Goal: Find specific page/section: Find specific page/section

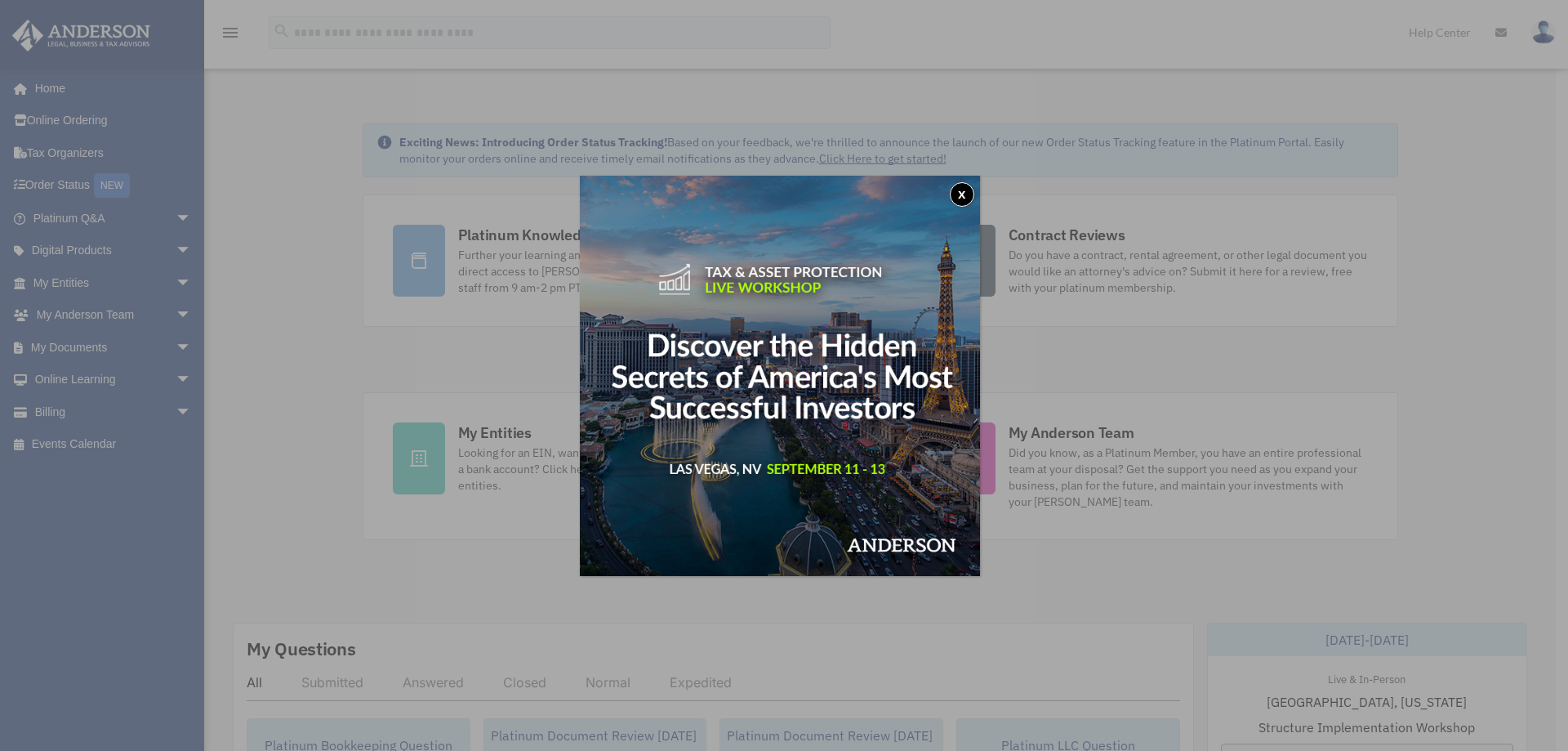
click at [967, 200] on button "x" at bounding box center [962, 194] width 24 height 24
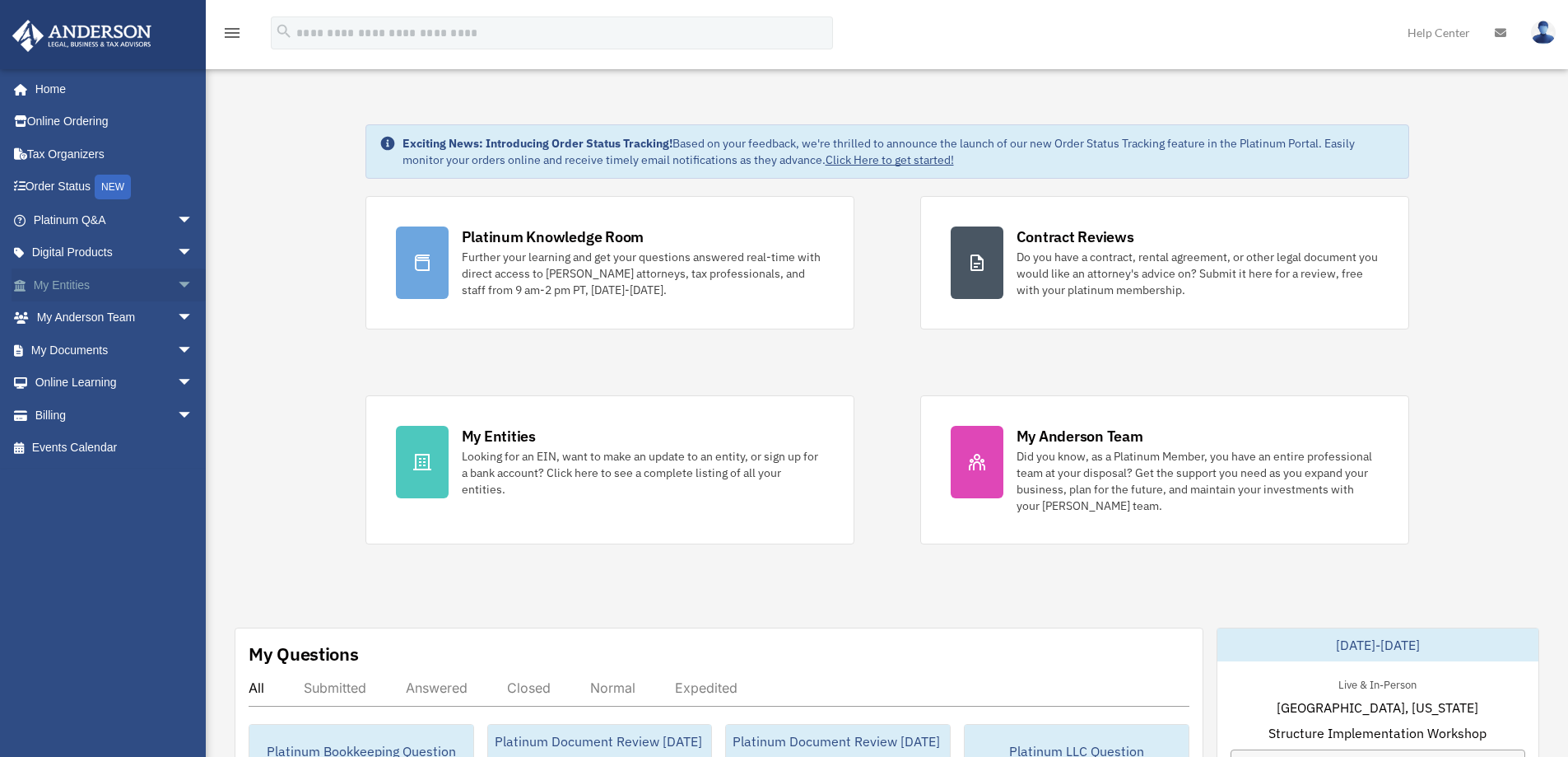
click at [149, 283] on link "My Entities arrow_drop_down" at bounding box center [115, 285] width 206 height 33
click at [177, 287] on span "arrow_drop_down" at bounding box center [193, 286] width 33 height 34
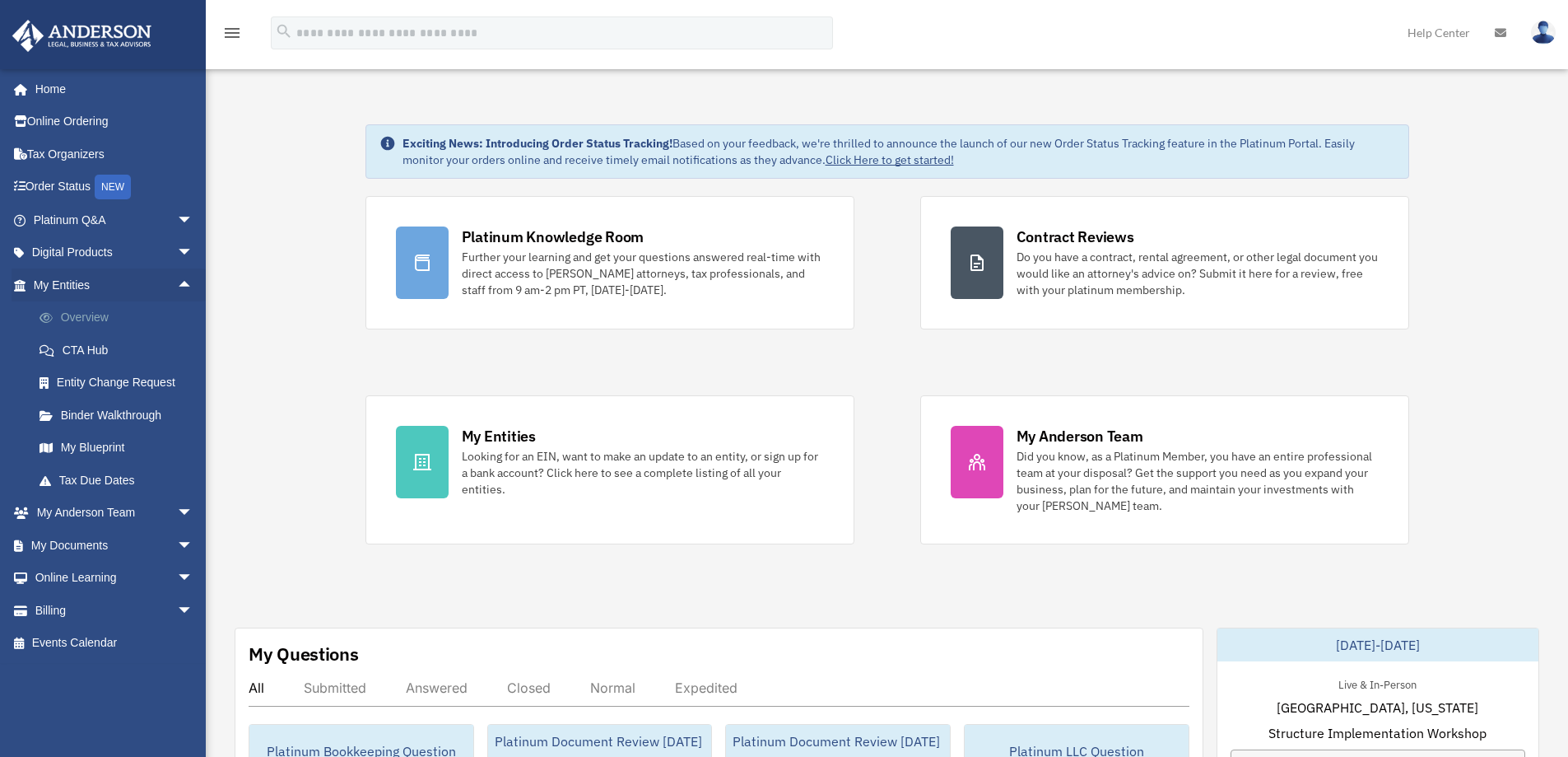
click at [102, 321] on link "Overview" at bounding box center [120, 317] width 195 height 33
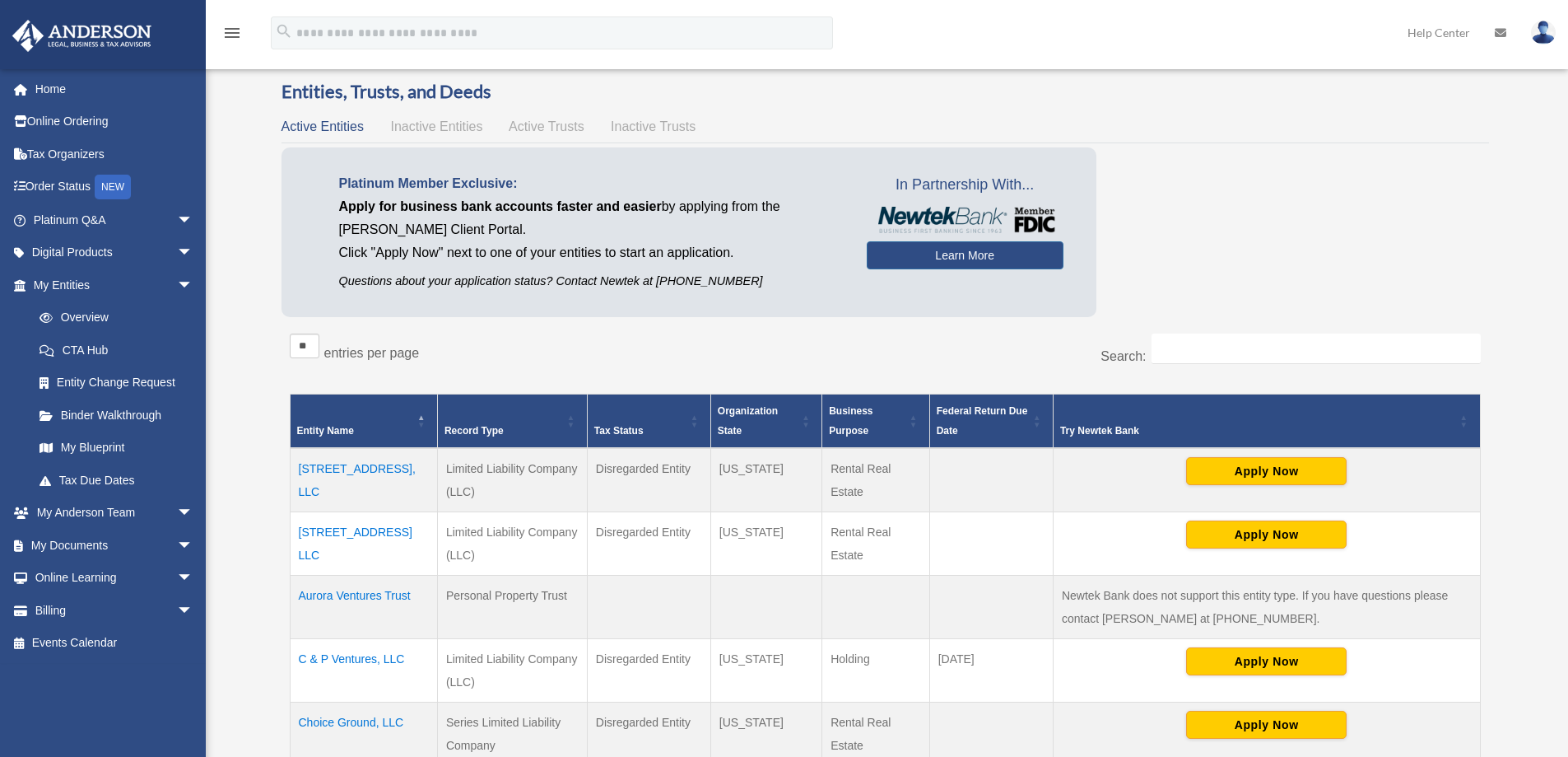
scroll to position [82, 0]
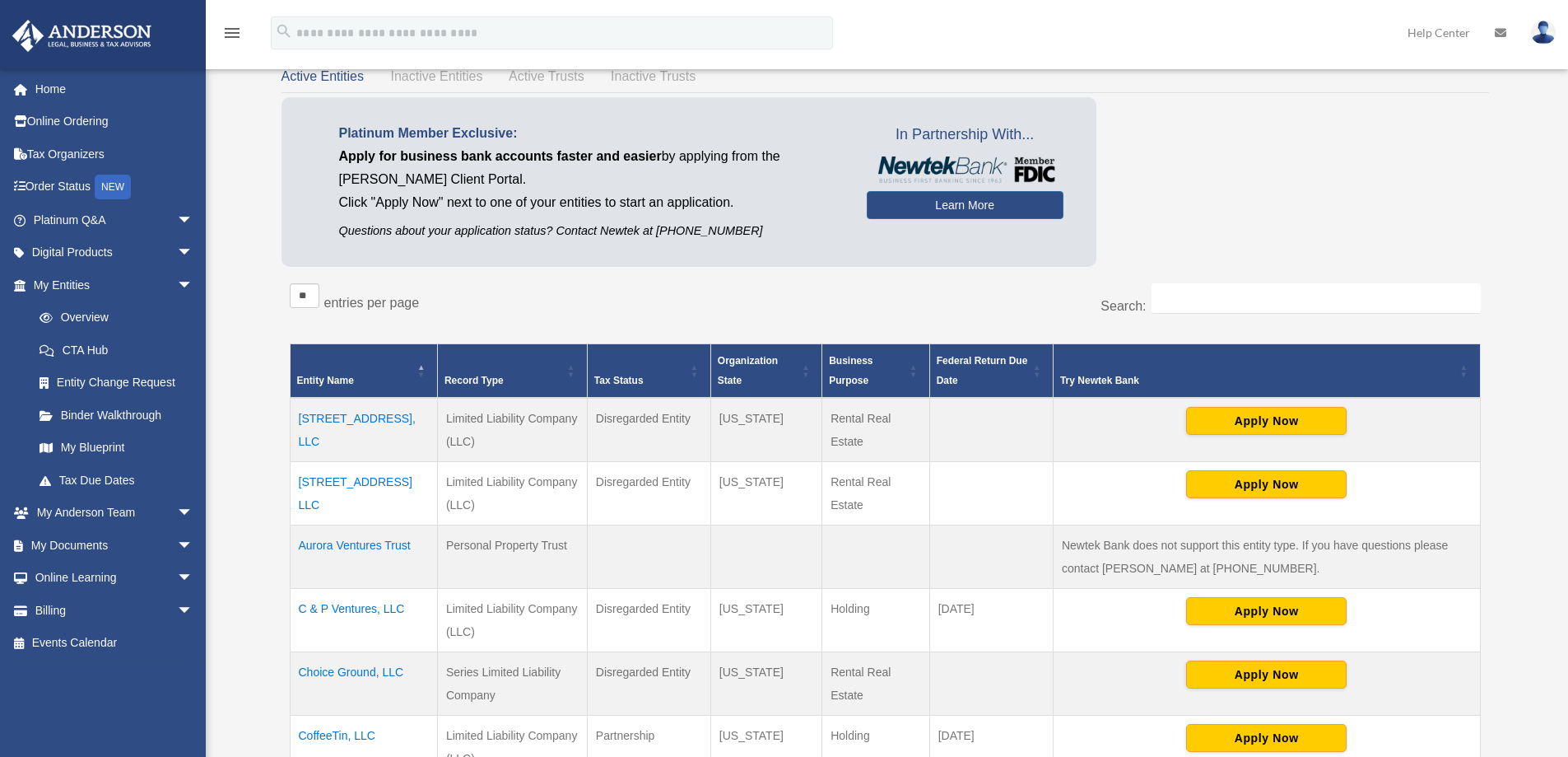
click at [375, 414] on td "1123 Penn Ave, LLC" at bounding box center [363, 430] width 148 height 64
